Goal: Use online tool/utility: Utilize a website feature to perform a specific function

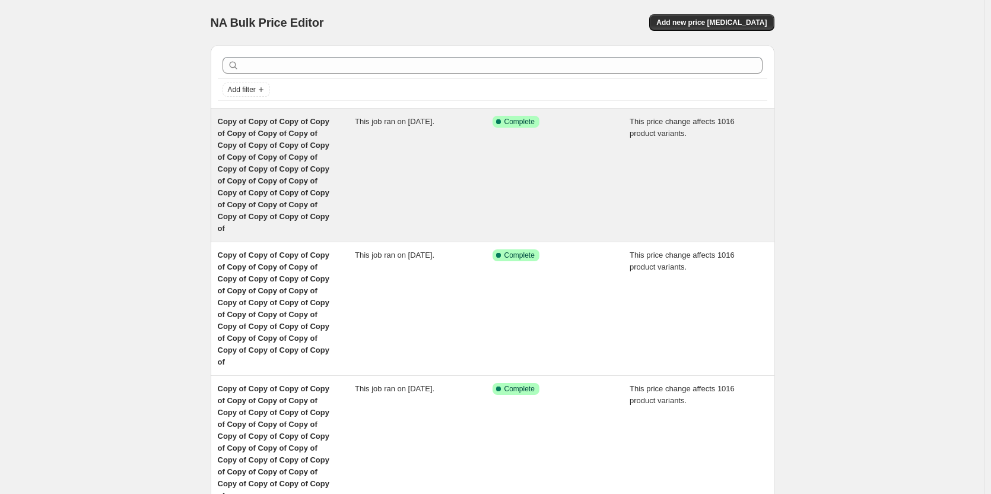
click at [230, 140] on div "Copy of Copy of Copy of Copy of Copy of Copy of Copy of Copy of Copy of Copy of…" at bounding box center [287, 175] width 138 height 119
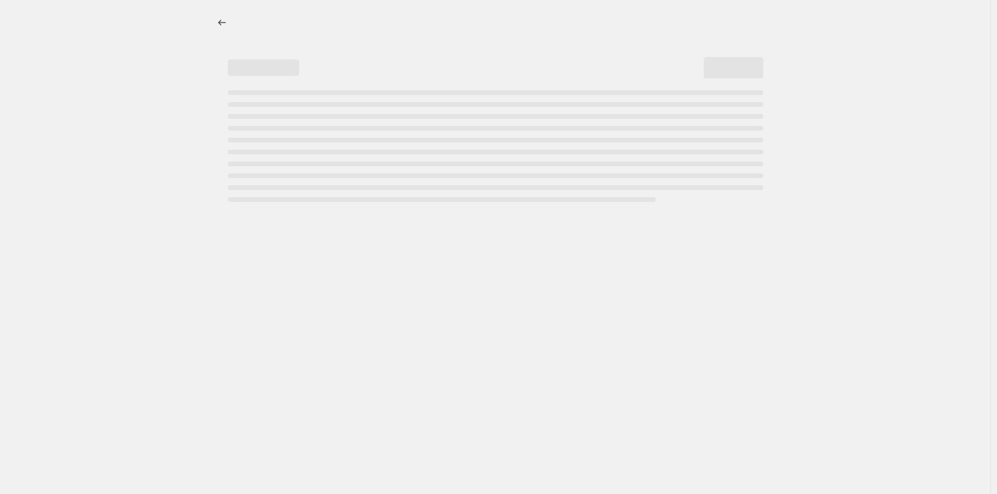
select select "margin"
select select "remove"
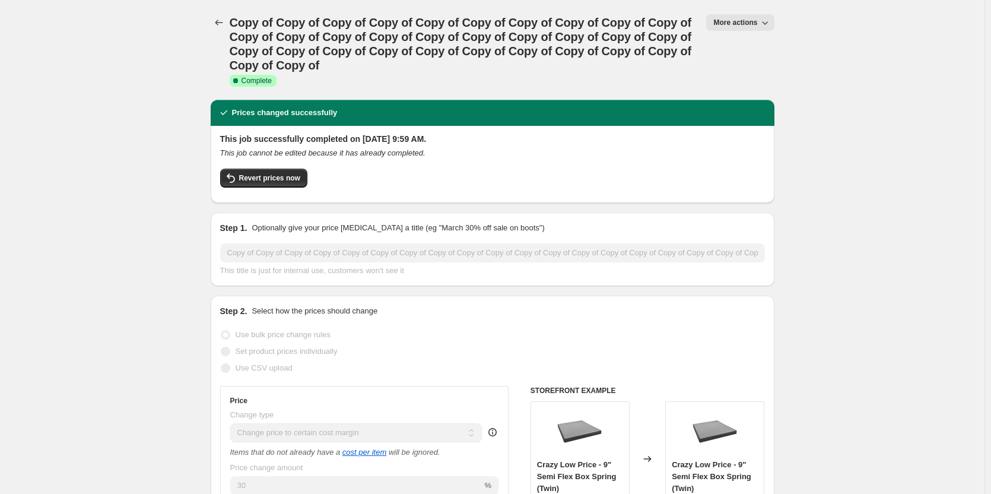
click at [741, 21] on span "More actions" at bounding box center [736, 22] width 44 height 9
click at [738, 73] on span "Copy to new job" at bounding box center [758, 68] width 78 height 12
select select "margin"
select select "remove"
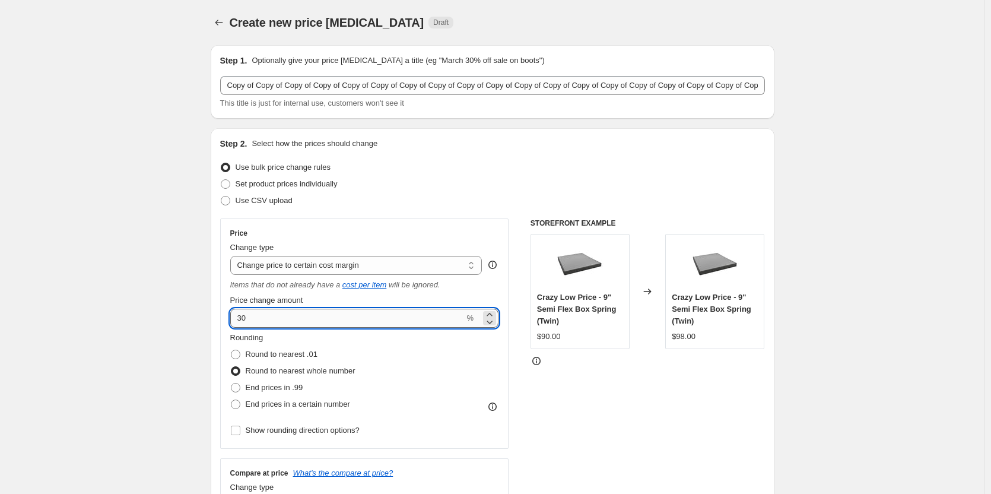
click at [265, 322] on input "30" at bounding box center [347, 318] width 234 height 19
type input "33.3"
click at [385, 367] on div "Rounding Round to nearest .01 Round to nearest whole number End prices in .99 E…" at bounding box center [364, 372] width 269 height 81
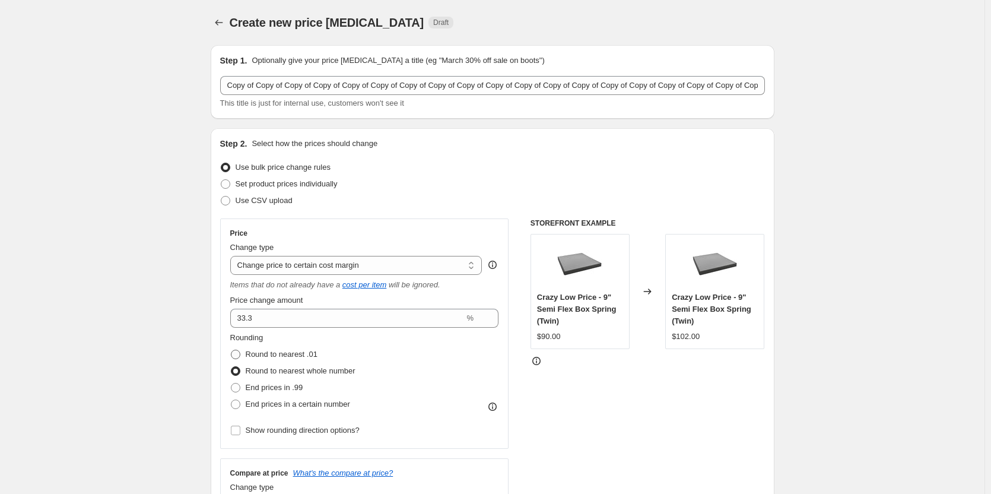
click at [238, 354] on span at bounding box center [235, 354] width 9 height 9
click at [232, 350] on input "Round to nearest .01" at bounding box center [231, 350] width 1 height 1
radio input "true"
click at [240, 433] on input "Show rounding direction options?" at bounding box center [235, 430] width 9 height 9
checkbox input "true"
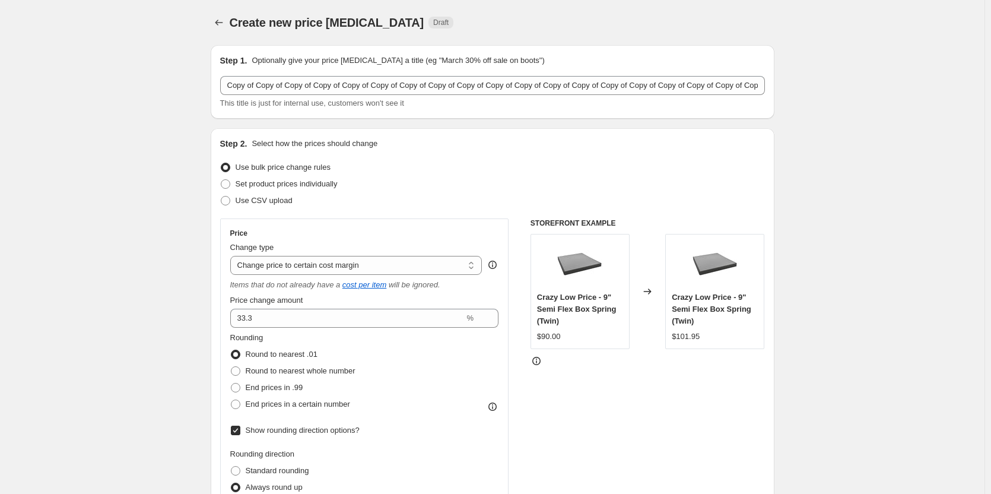
click at [623, 439] on div "STOREFRONT EXAMPLE Crazy Low Price - 9" Semi Flex Box Spring (Twin) $90.00 Chan…" at bounding box center [648, 408] width 234 height 380
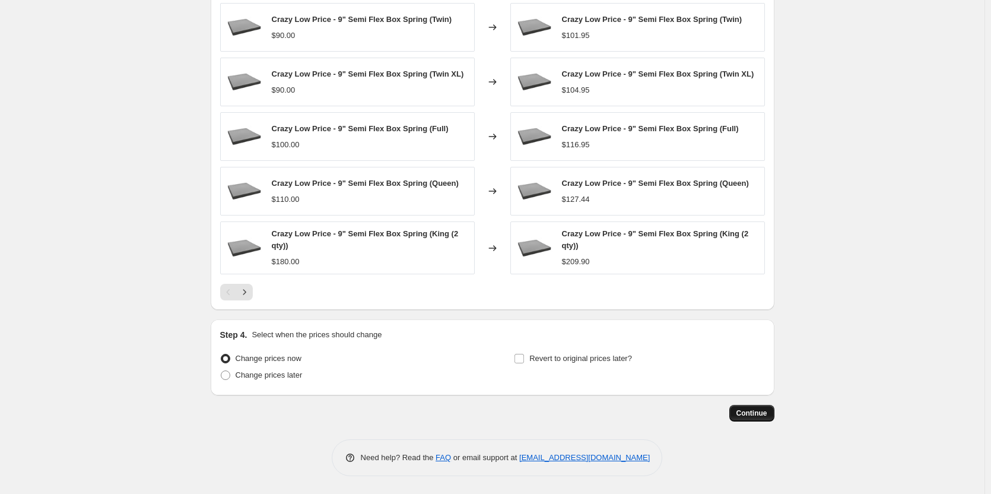
click at [765, 414] on span "Continue" at bounding box center [752, 412] width 31 height 9
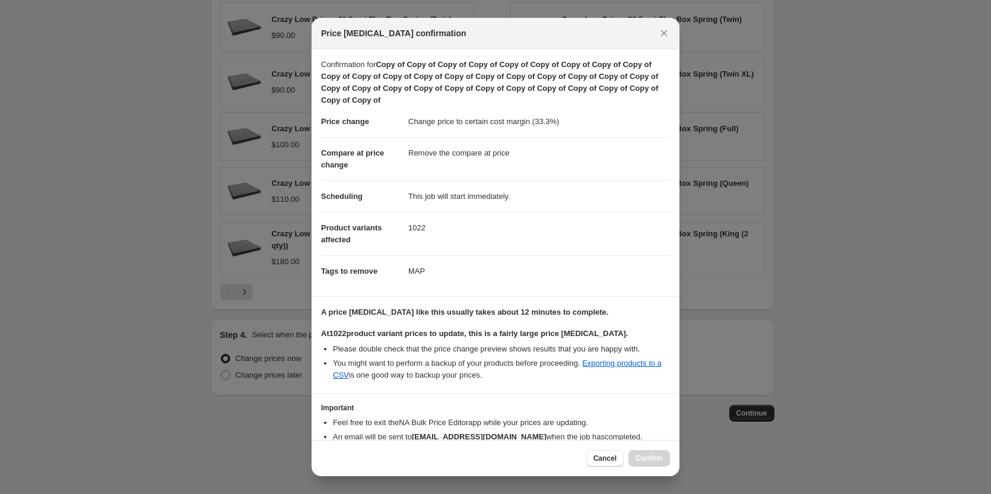
scroll to position [65, 0]
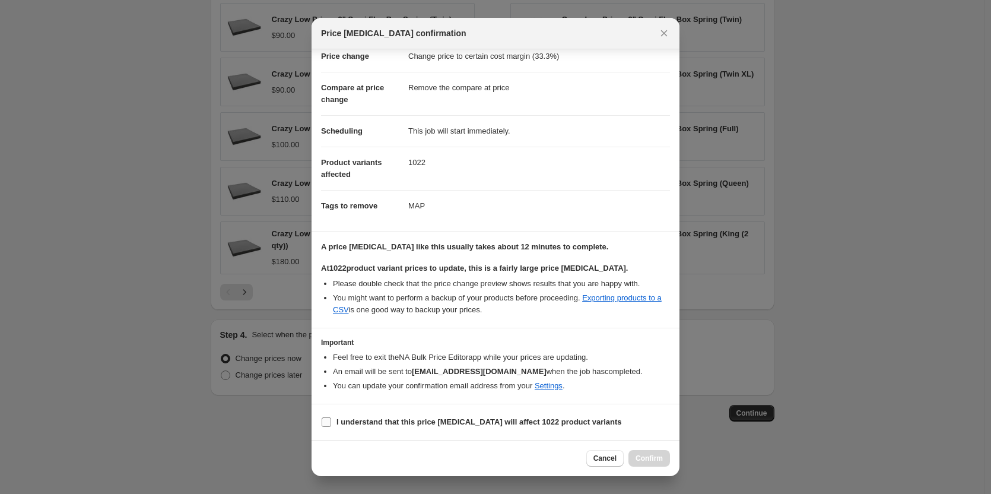
click at [324, 425] on input "I understand that this price change job will affect 1022 product variants" at bounding box center [326, 421] width 9 height 9
checkbox input "true"
click at [645, 462] on span "Confirm" at bounding box center [649, 458] width 27 height 9
type input "Copy of Copy of Copy of Copy of Copy of Copy of Copy of Copy of Copy of Copy of…"
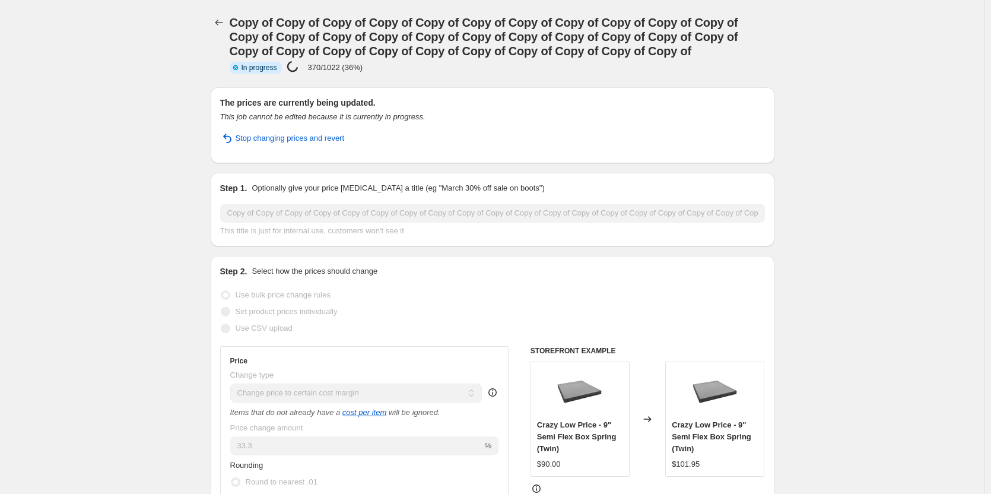
drag, startPoint x: 125, startPoint y: 175, endPoint x: 113, endPoint y: 109, distance: 67.6
